Goal: Task Accomplishment & Management: Use online tool/utility

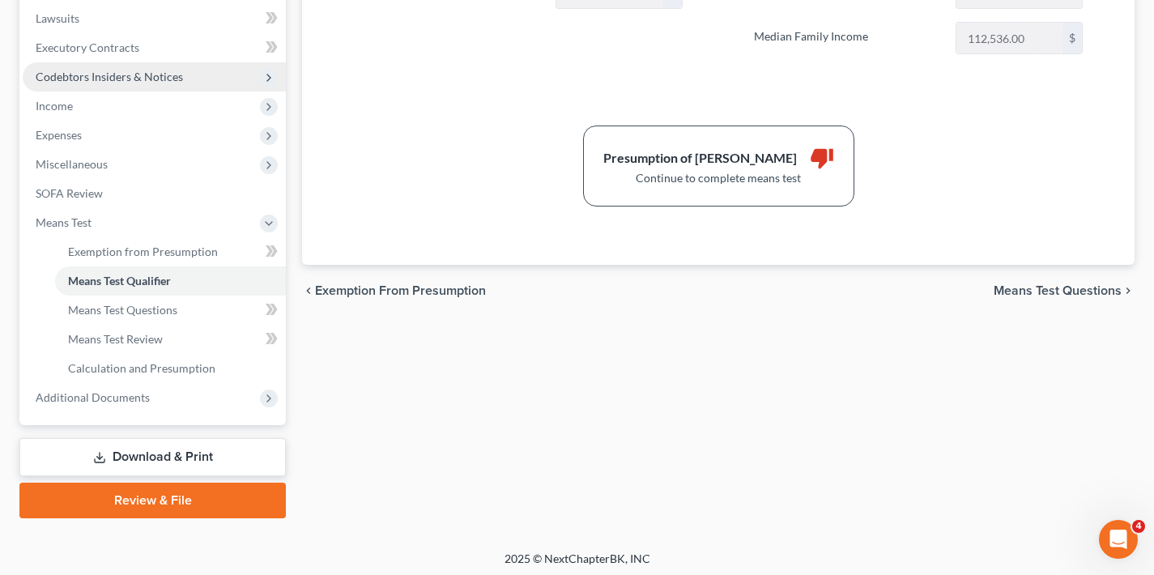
scroll to position [432, 0]
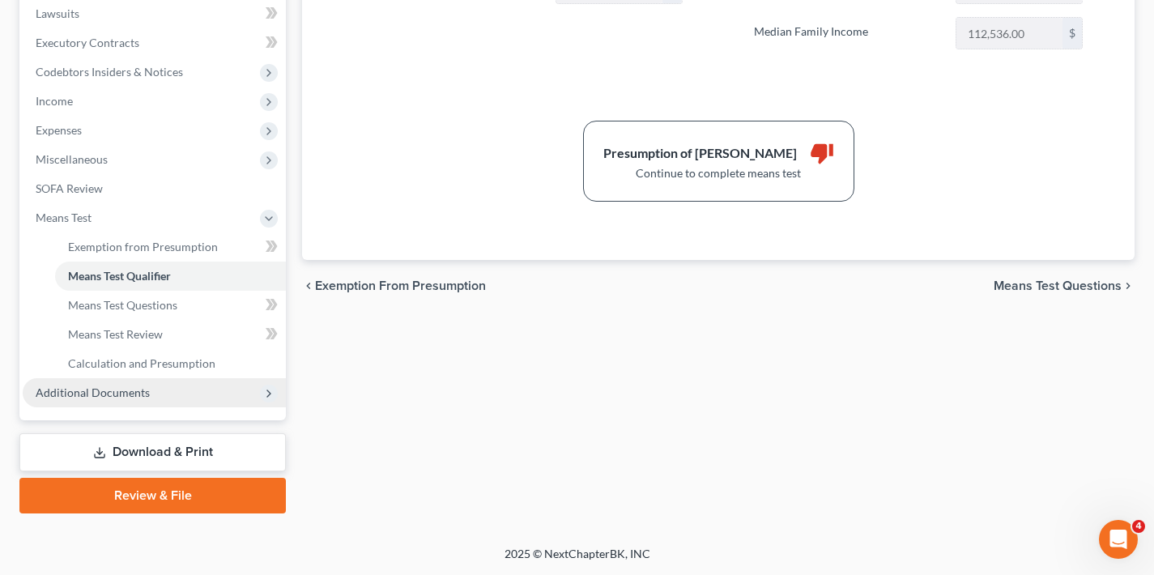
click at [177, 395] on span "Additional Documents" at bounding box center [154, 392] width 263 height 29
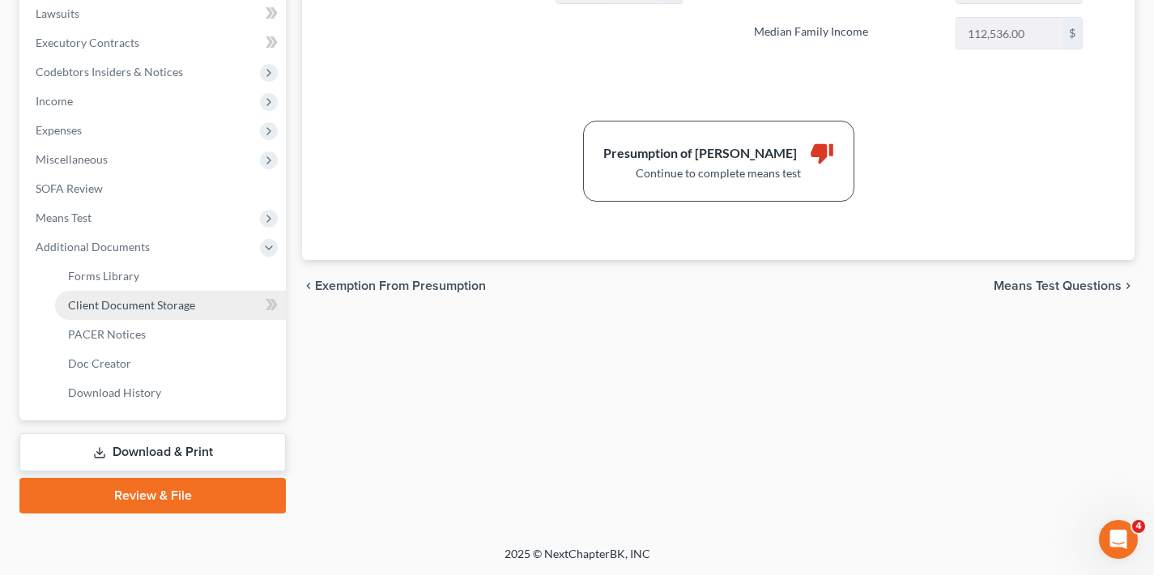
click at [178, 309] on span "Client Document Storage" at bounding box center [131, 305] width 127 height 14
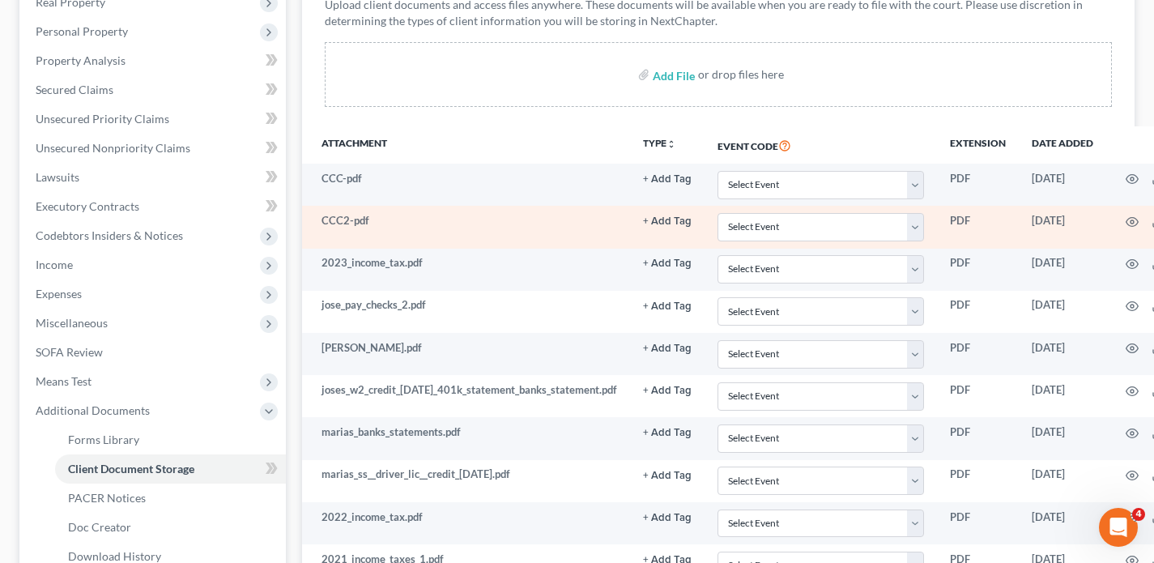
scroll to position [58, 0]
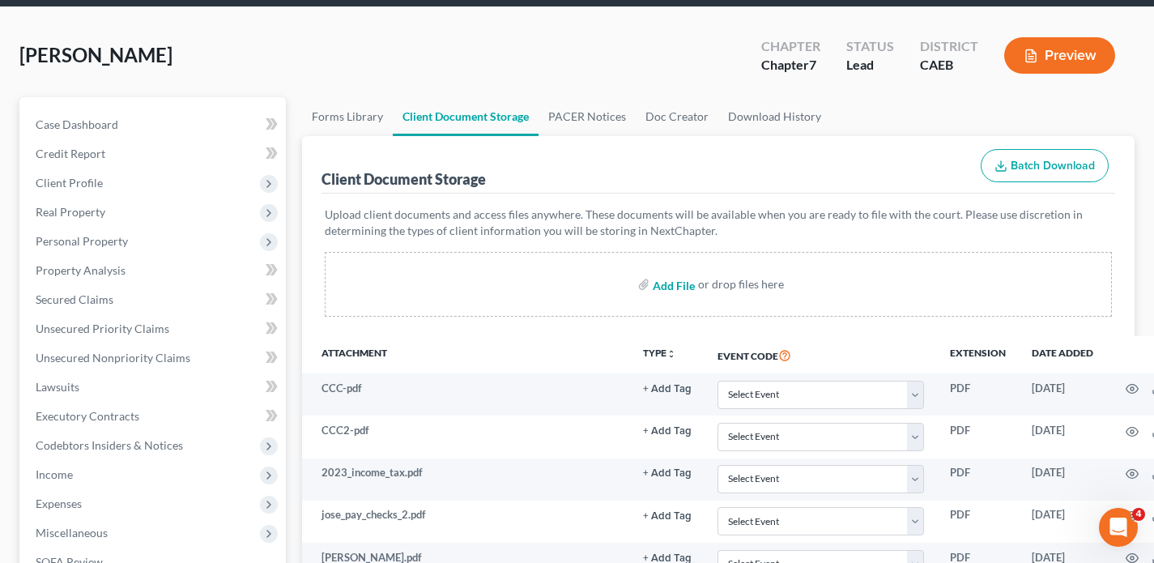
click at [674, 285] on input "file" at bounding box center [672, 284] width 39 height 29
type input "C:\fakepath\CCC-2025.pdf"
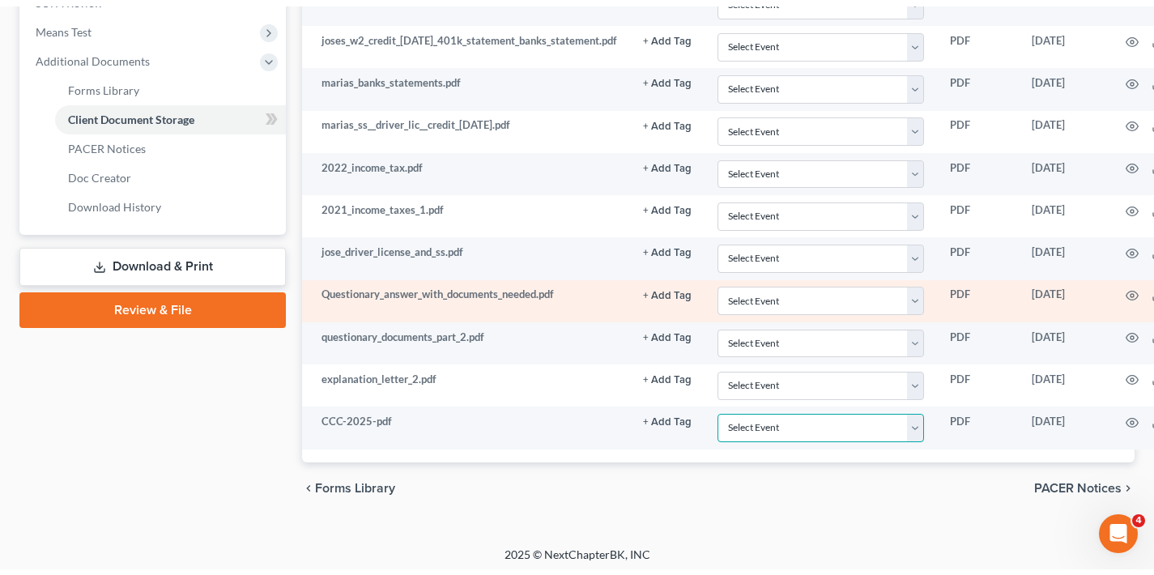
scroll to position [0, 0]
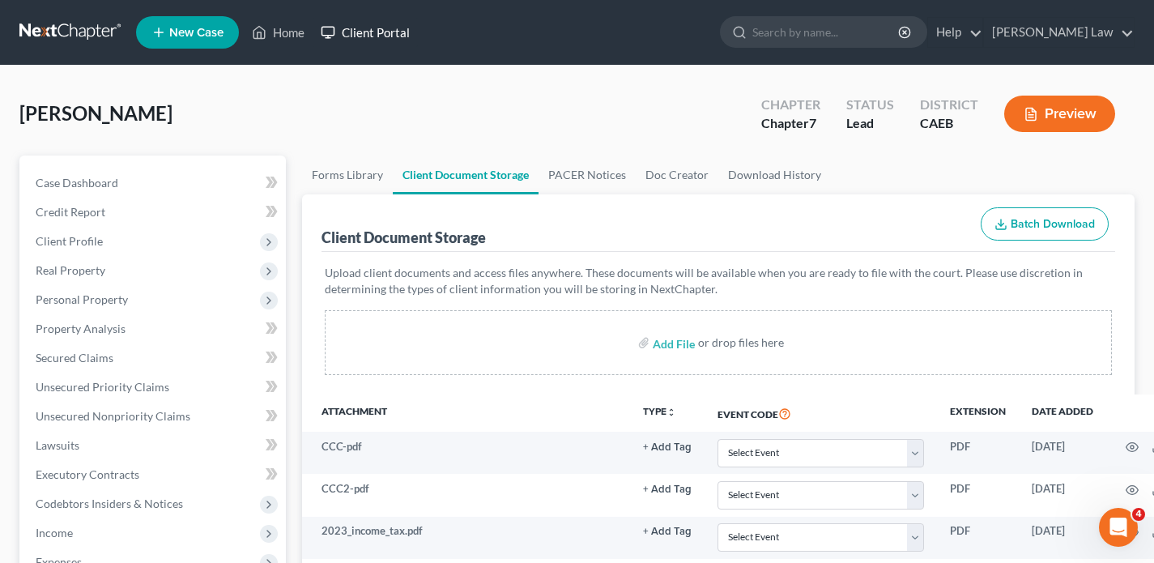
click at [375, 32] on link "Client Portal" at bounding box center [364, 32] width 105 height 29
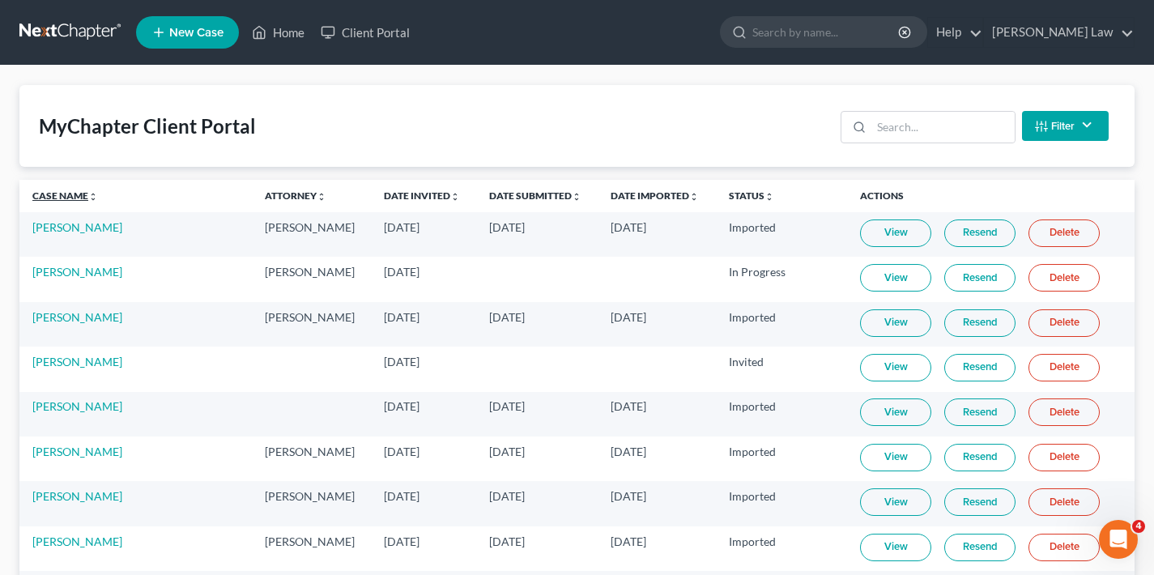
click at [59, 198] on link "Case Name unfold_more expand_more expand_less" at bounding box center [65, 195] width 66 height 12
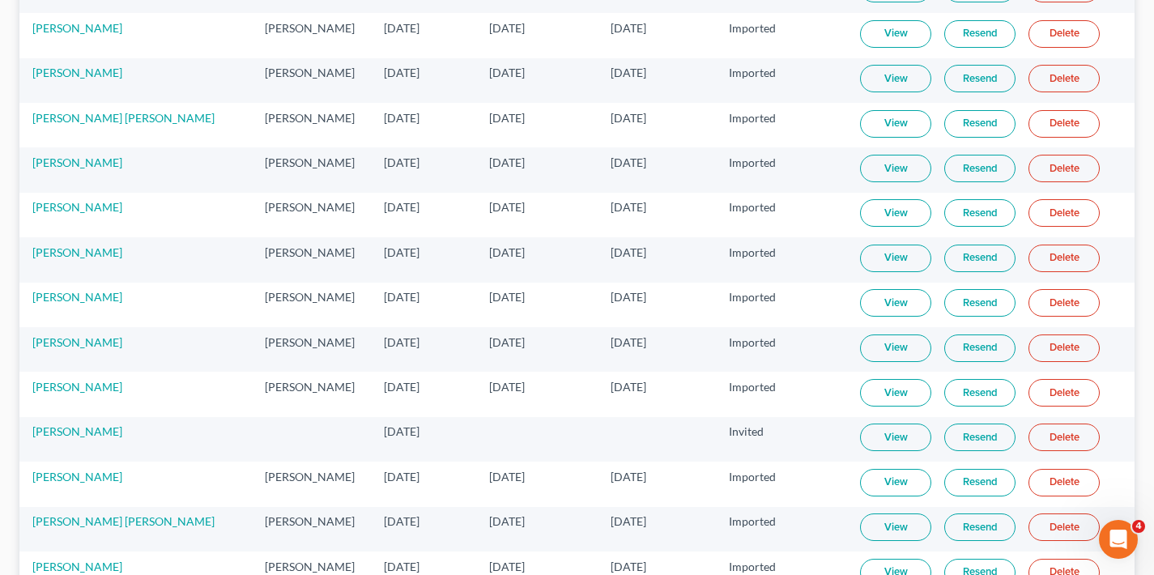
scroll to position [5498, 0]
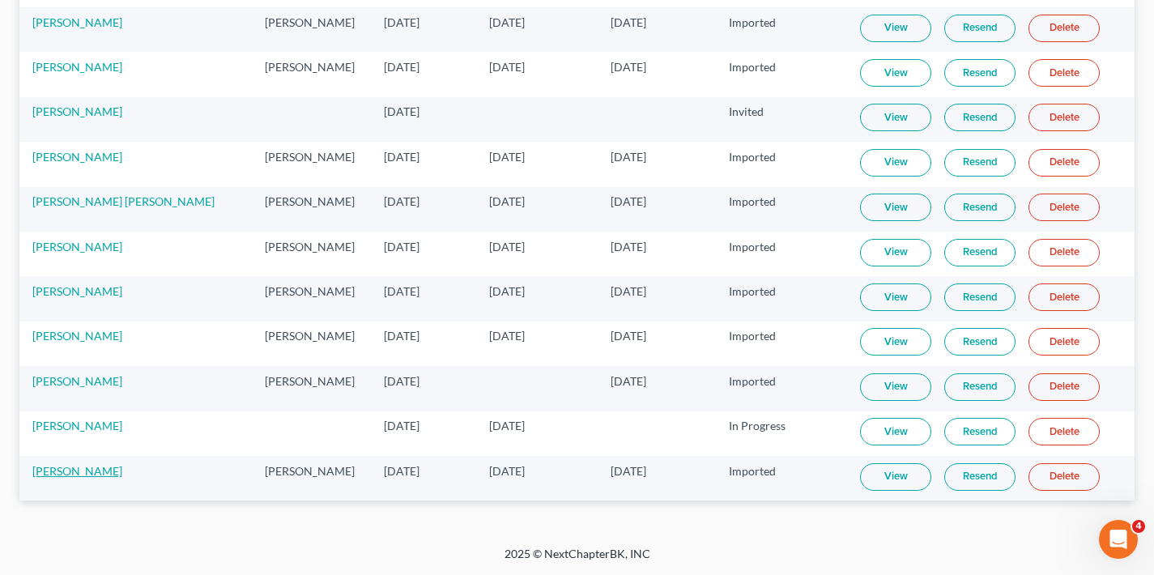
click at [65, 472] on link "[PERSON_NAME]" at bounding box center [77, 471] width 90 height 14
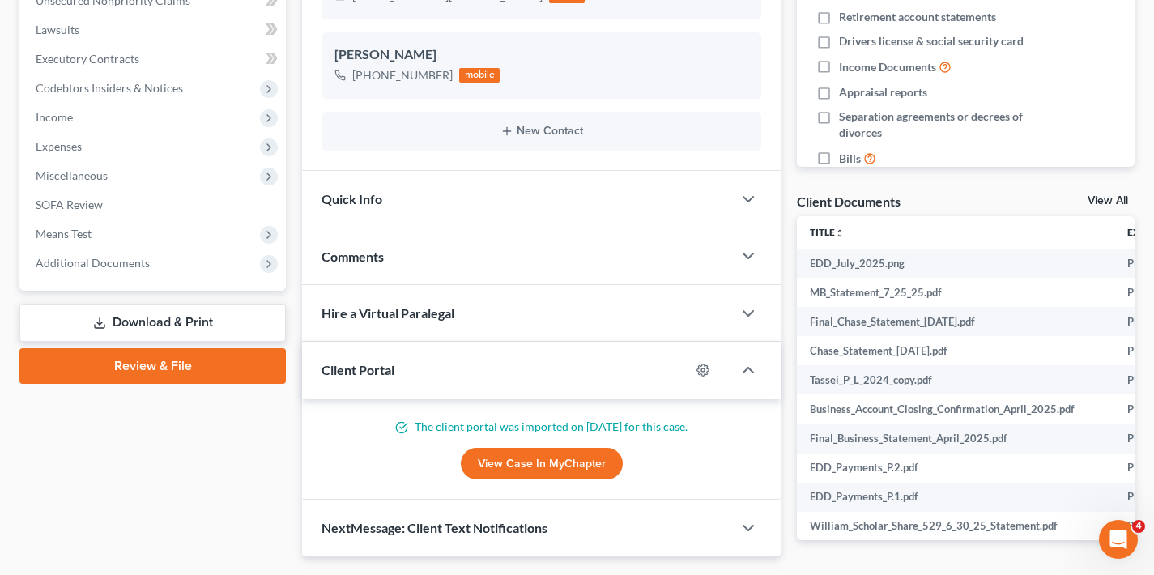
scroll to position [278, 0]
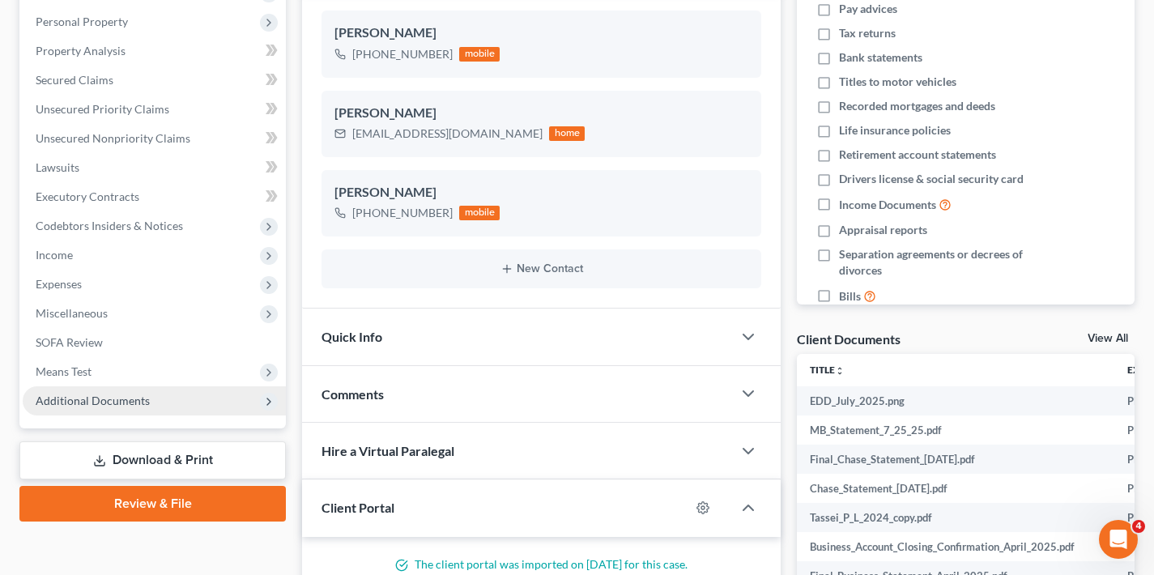
click at [147, 405] on span "Additional Documents" at bounding box center [154, 400] width 263 height 29
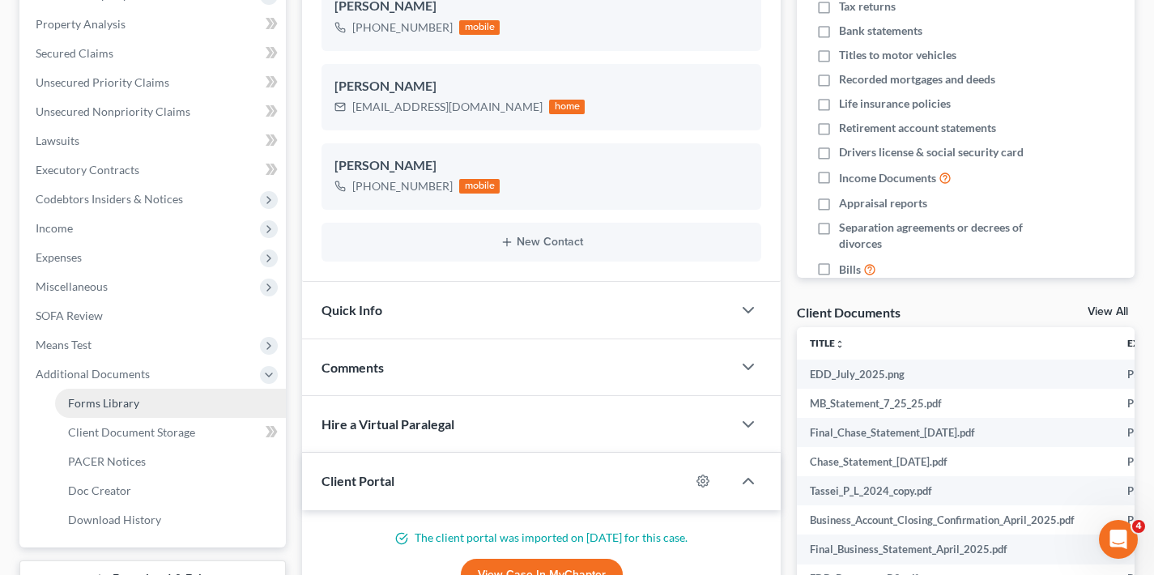
scroll to position [344, 0]
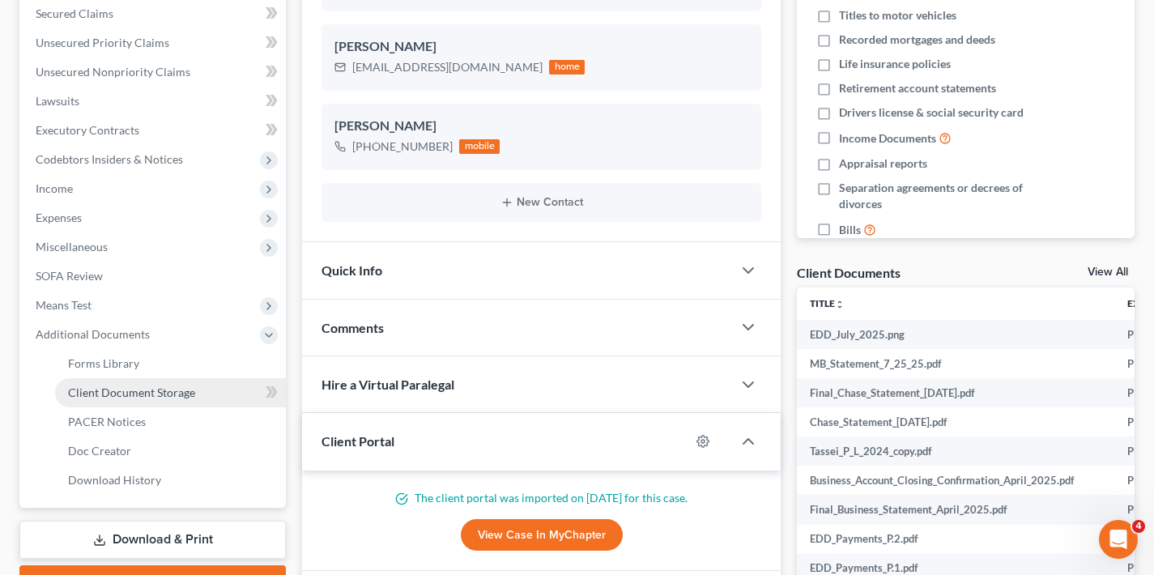
click at [165, 395] on span "Client Document Storage" at bounding box center [131, 392] width 127 height 14
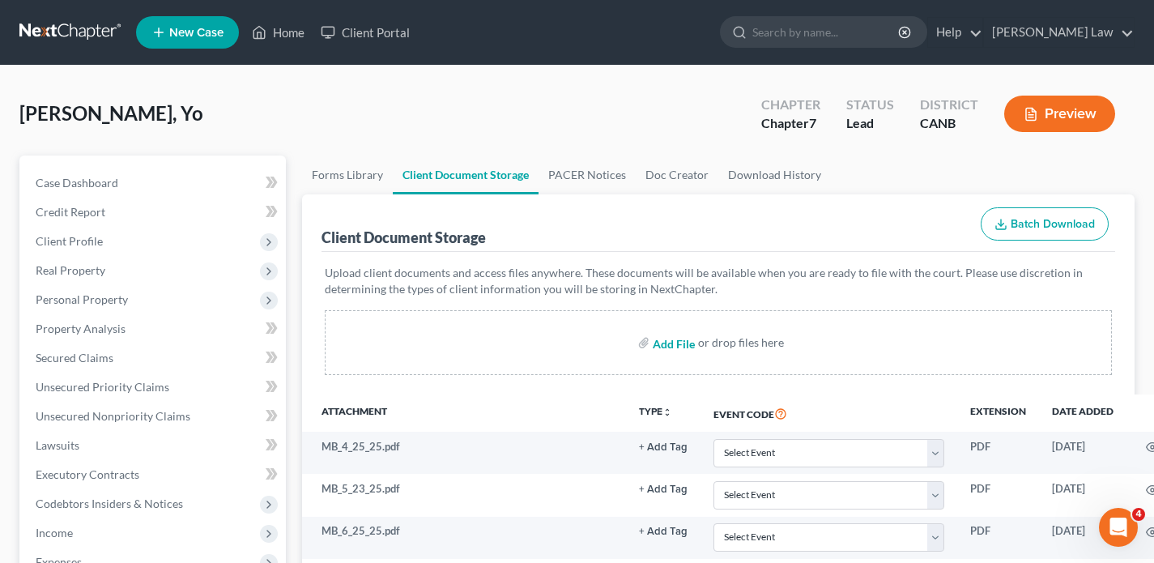
click at [674, 344] on input "file" at bounding box center [672, 342] width 39 height 29
type input "C:\fakepath\CCC.pdf"
click at [395, 33] on link "Client Portal" at bounding box center [364, 32] width 105 height 29
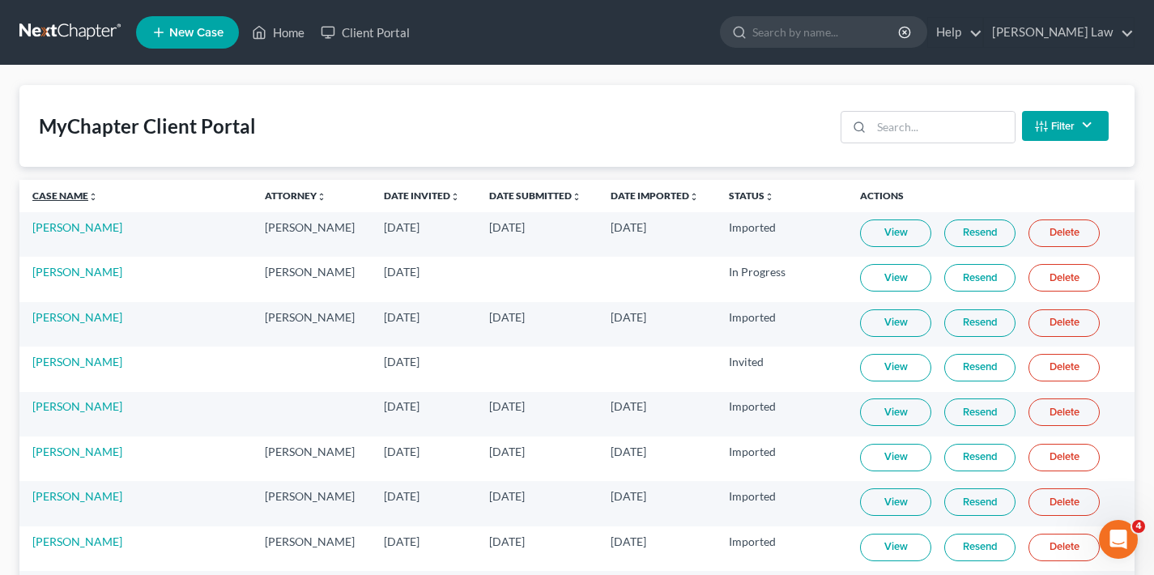
click at [55, 191] on link "Case Name unfold_more expand_more expand_less" at bounding box center [65, 195] width 66 height 12
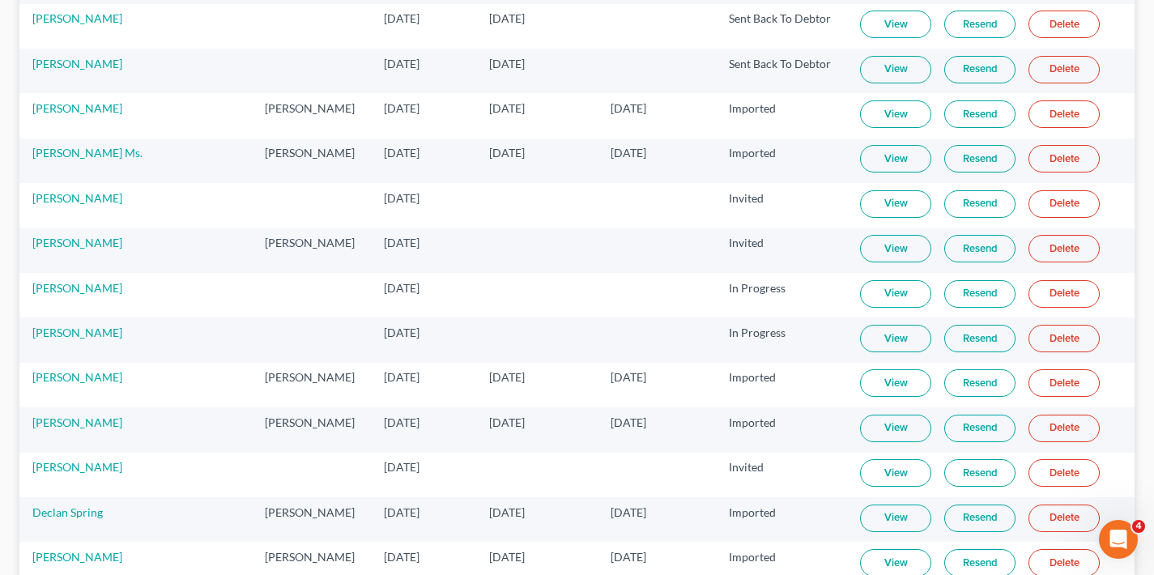
scroll to position [832, 0]
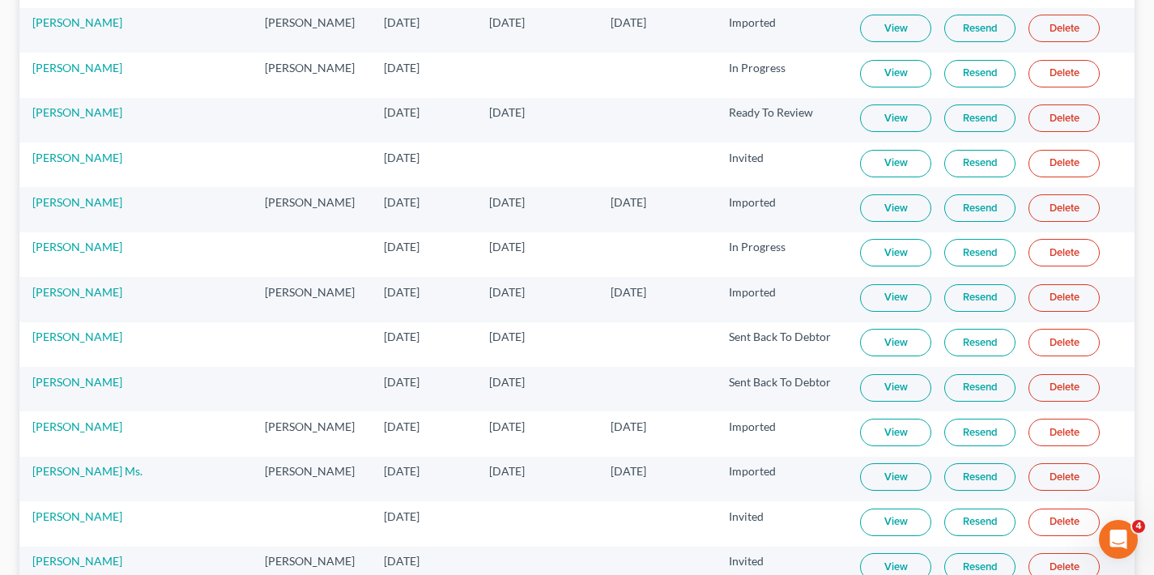
click at [896, 116] on link "View" at bounding box center [895, 118] width 71 height 28
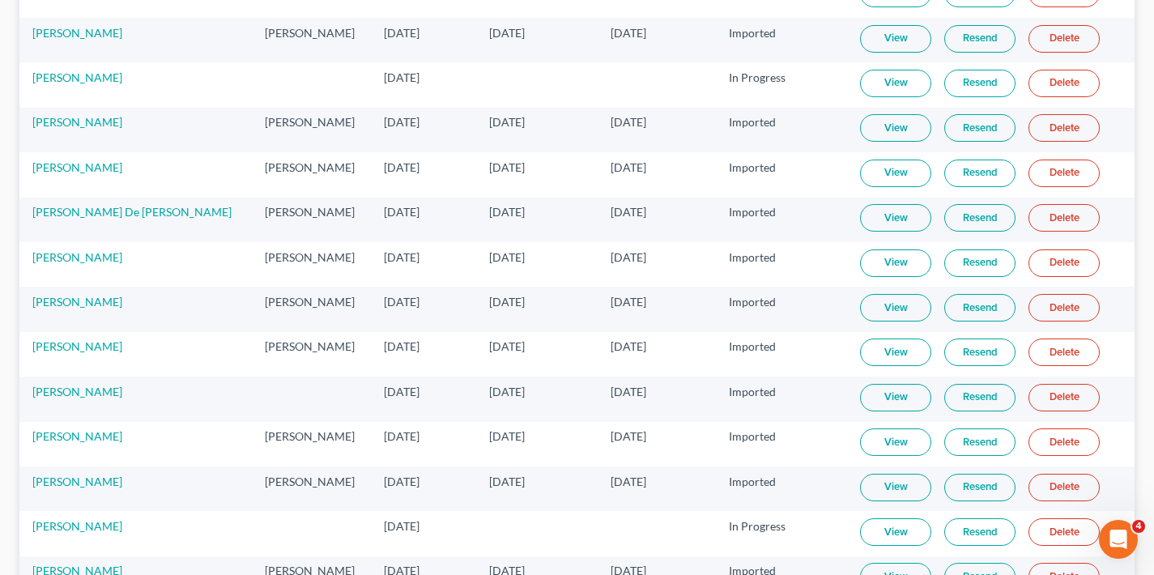
scroll to position [3792, 0]
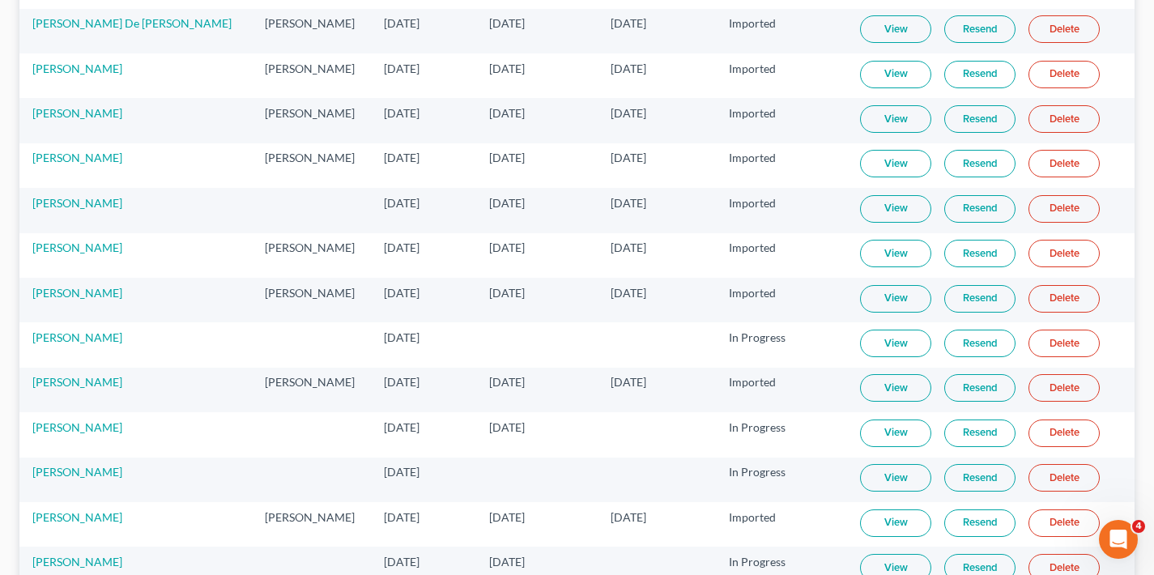
click at [890, 431] on link "View" at bounding box center [895, 433] width 71 height 28
